Goal: Find contact information: Find contact information

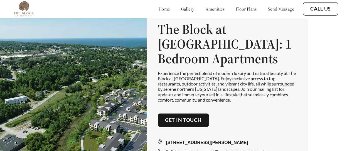
click at [308, 8] on button "Call Us" at bounding box center [320, 8] width 35 height 13
click at [319, 10] on link "Call Us" at bounding box center [320, 9] width 21 height 6
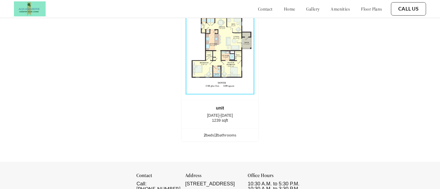
scroll to position [1276, 0]
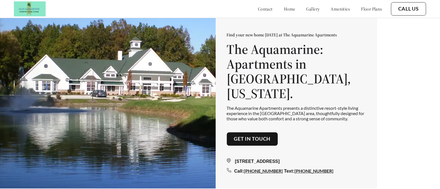
scroll to position [0, 0]
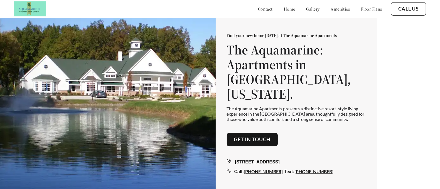
click at [402, 123] on div "Find your new home today at The Aquamarine Apartments The Aquamarine: Apartment…" at bounding box center [220, 103] width 440 height 207
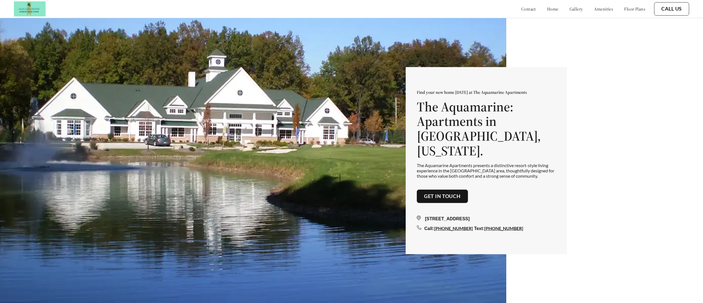
click at [439, 9] on link "Call Us" at bounding box center [672, 9] width 21 height 6
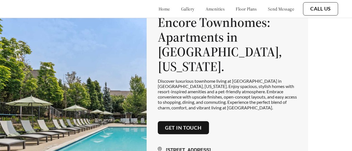
click at [333, 76] on div "Find Your New Home Today Encore Townhomes: Apartments in Utica, Michigan. Disco…" at bounding box center [176, 84] width 352 height 169
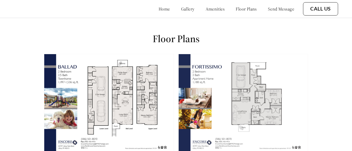
scroll to position [598, 0]
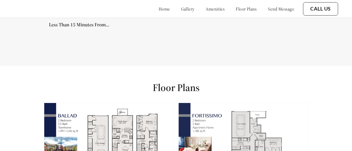
click at [116, 130] on img at bounding box center [109, 153] width 130 height 100
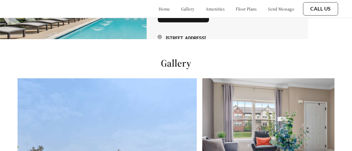
scroll to position [0, 0]
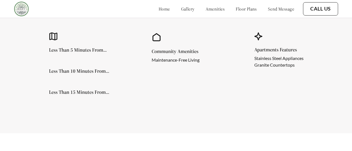
scroll to position [241, 0]
